Goal: Transaction & Acquisition: Purchase product/service

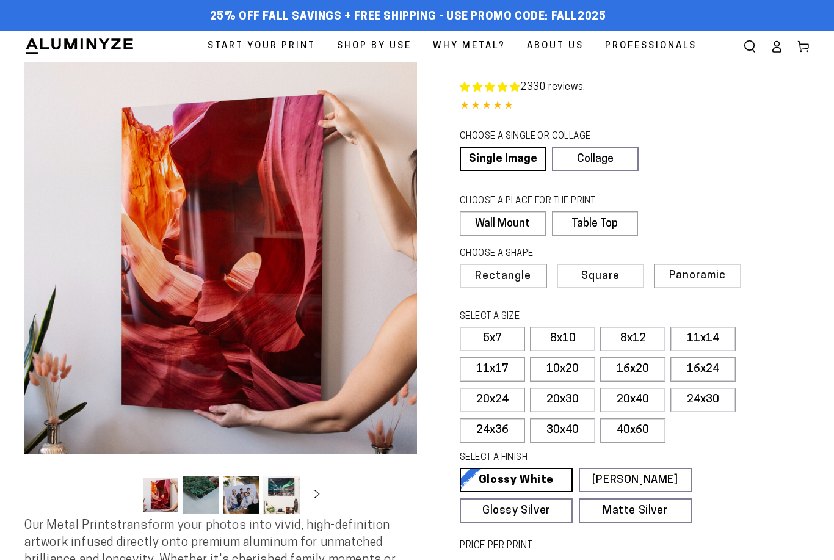
select select "**********"
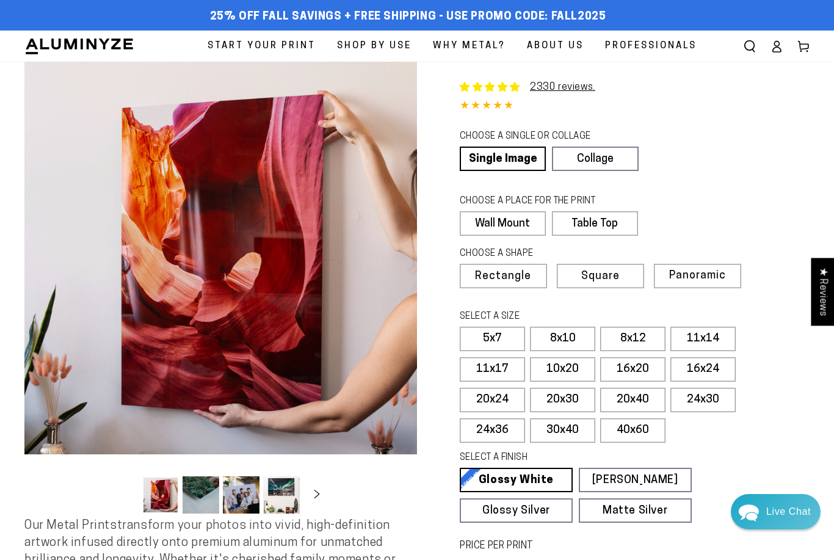
click at [608, 164] on link "Collage" at bounding box center [595, 159] width 86 height 24
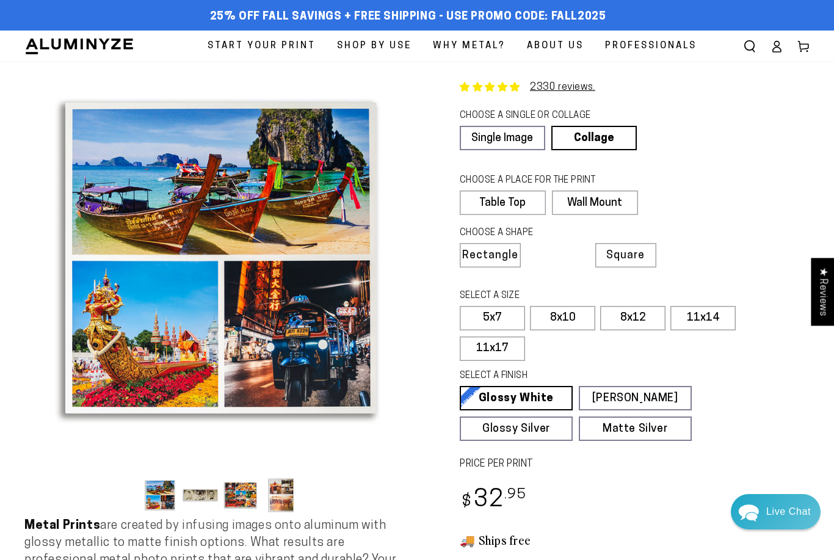
click at [515, 351] on label "11x17" at bounding box center [492, 349] width 65 height 24
click at [621, 202] on label "Wall Mount" at bounding box center [595, 203] width 86 height 24
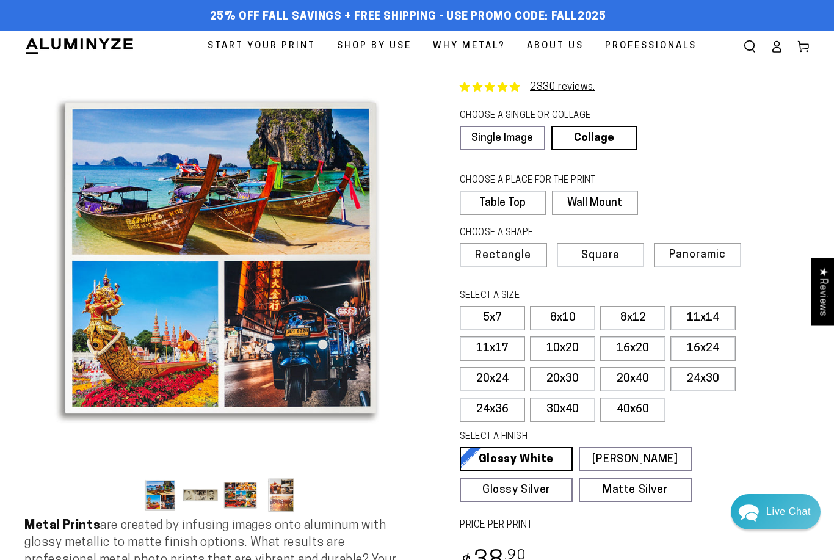
click at [566, 407] on label "30x40" at bounding box center [562, 410] width 65 height 24
click at [577, 411] on label "30x40" at bounding box center [562, 410] width 65 height 24
click at [627, 258] on label "Square" at bounding box center [600, 255] width 87 height 24
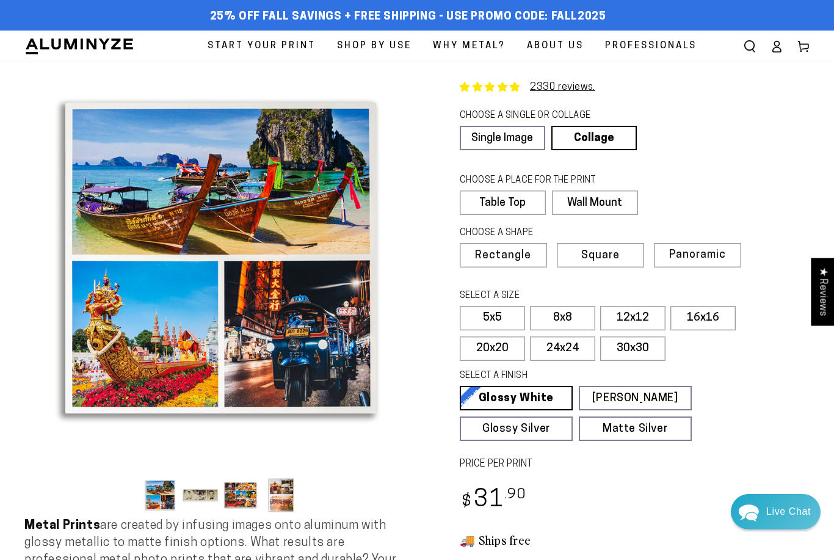
click at [644, 346] on label "30x30" at bounding box center [632, 349] width 65 height 24
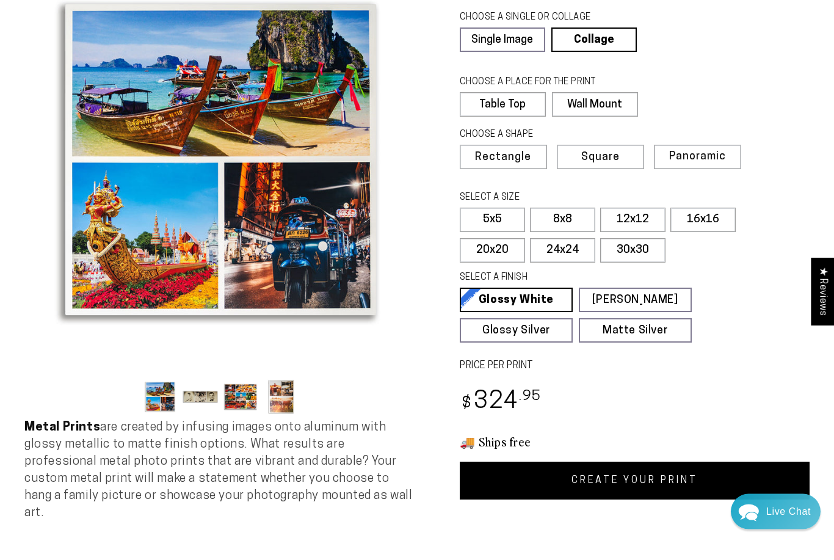
scroll to position [98, 0]
click at [657, 482] on link "CREATE YOUR PRINT" at bounding box center [635, 481] width 350 height 38
